Goal: Task Accomplishment & Management: Complete application form

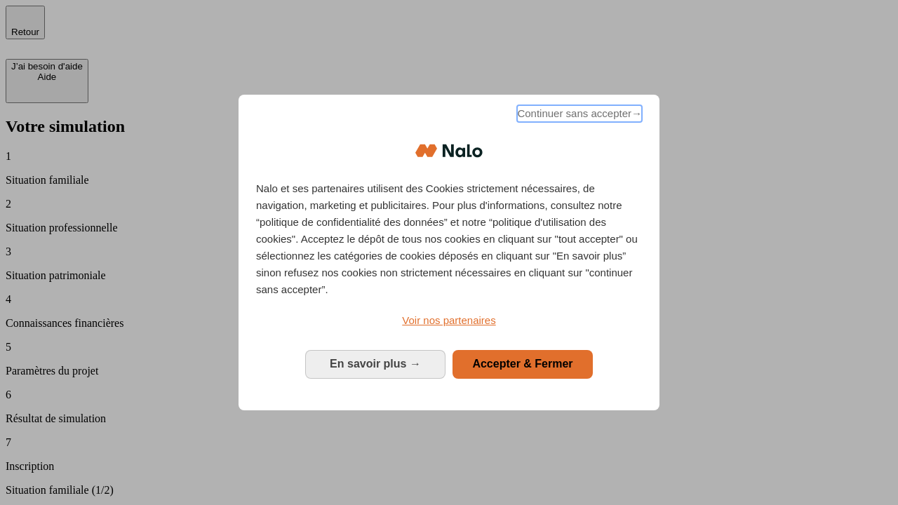
click at [578, 116] on span "Continuer sans accepter →" at bounding box center [579, 113] width 125 height 17
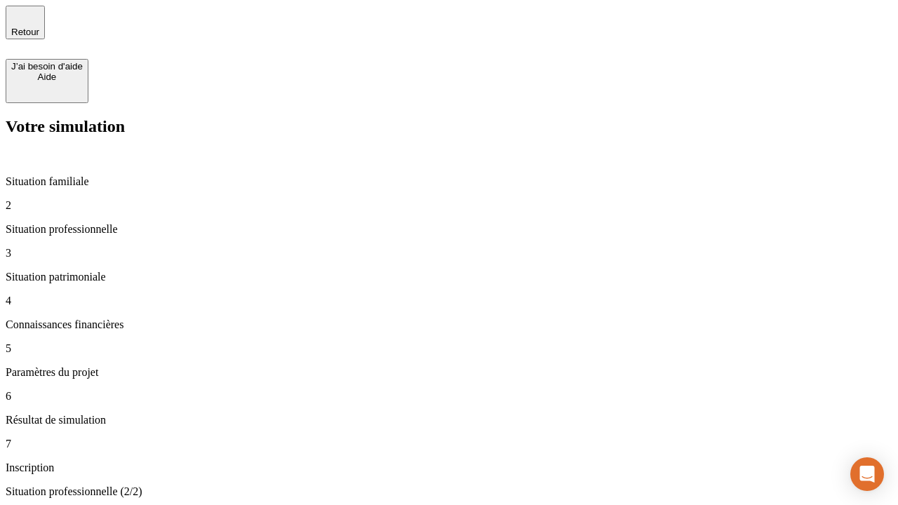
type input "30 000"
type input "1 000"
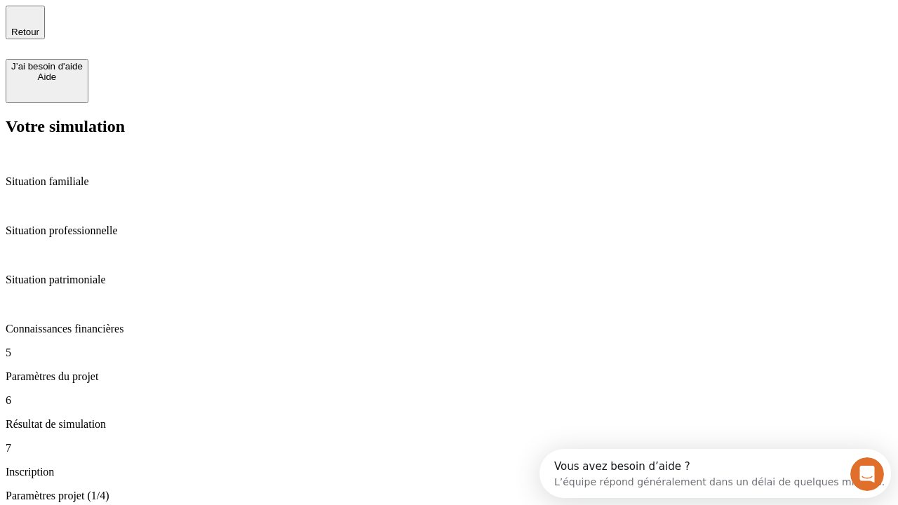
type input "40"
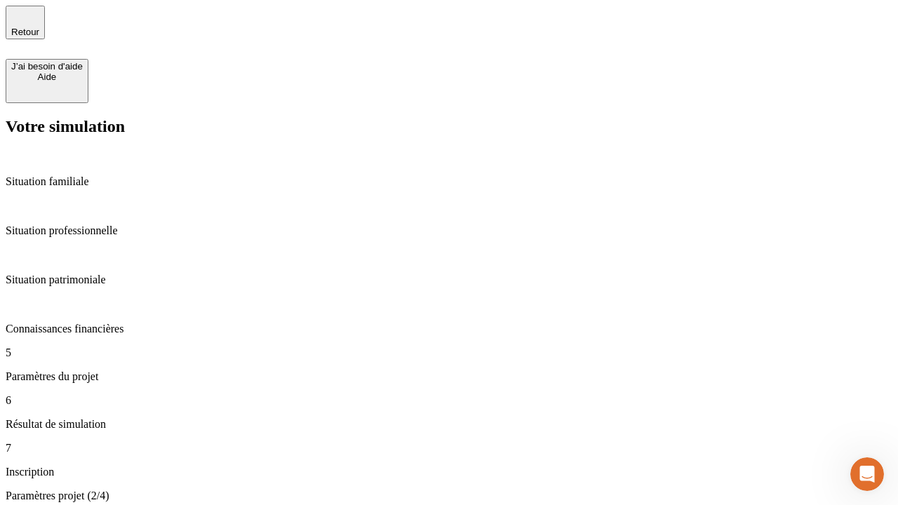
type input "64"
type input "200 000"
type input "640"
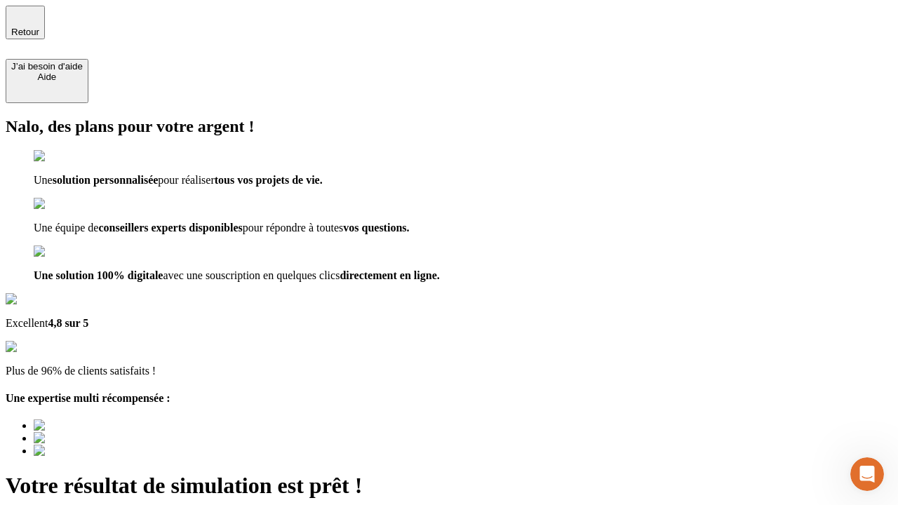
type input "[EMAIL_ADDRESS][DOMAIN_NAME]"
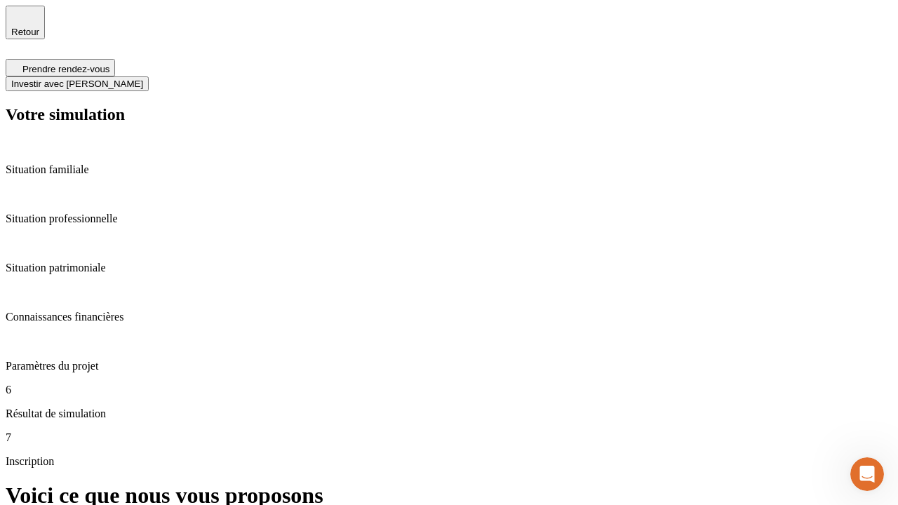
click at [143, 79] on span "Investir avec [PERSON_NAME]" at bounding box center [77, 84] width 132 height 11
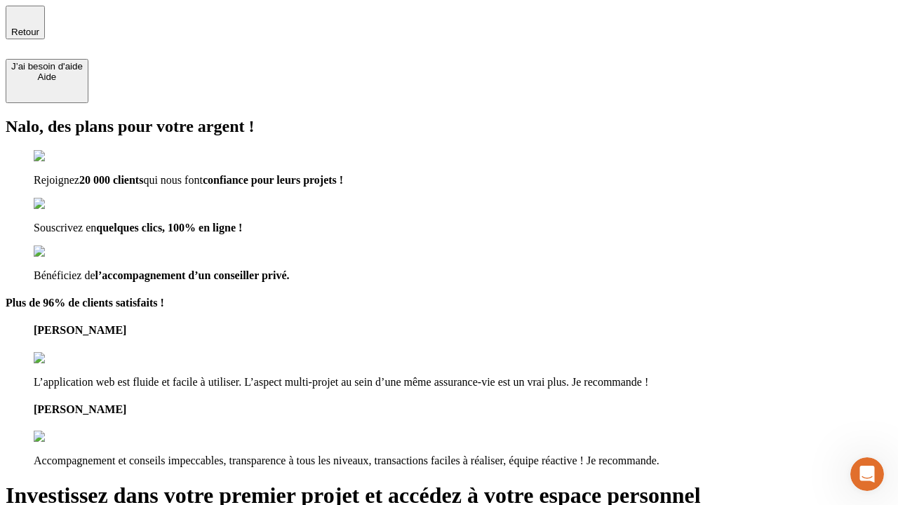
type input "[EMAIL_ADDRESS][DOMAIN_NAME]"
